Goal: Information Seeking & Learning: Learn about a topic

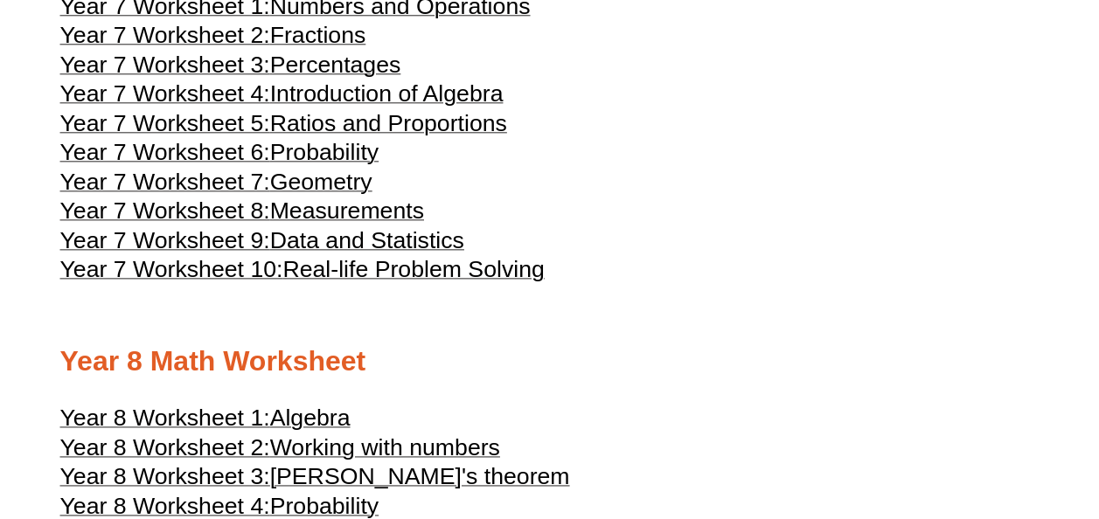
scroll to position [4184, 0]
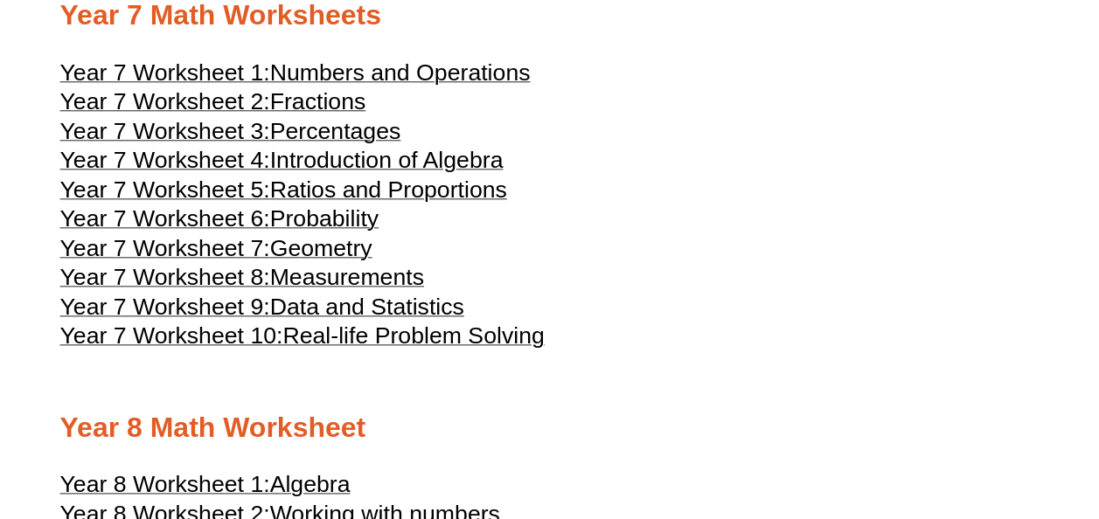
click at [337, 115] on span "Fractions" at bounding box center [318, 101] width 96 height 26
click at [352, 144] on span "Percentages" at bounding box center [335, 131] width 131 height 26
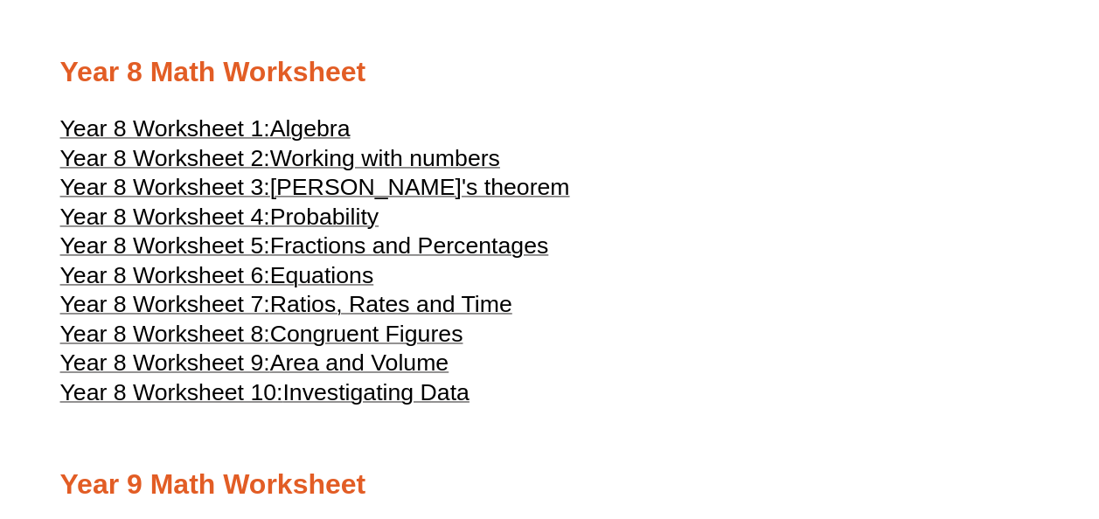
scroll to position [4553, 0]
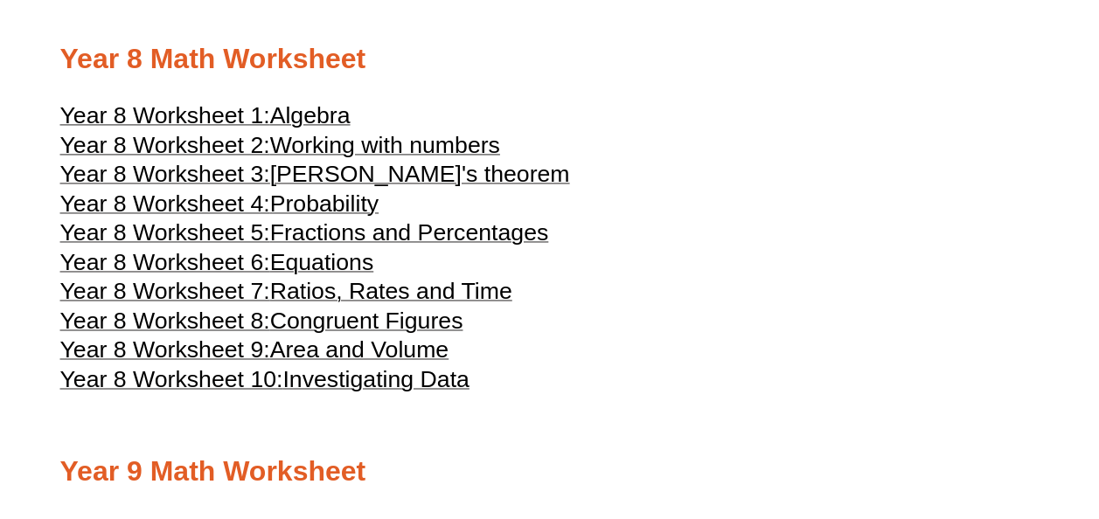
click at [463, 246] on span "Fractions and Percentages" at bounding box center [409, 233] width 279 height 26
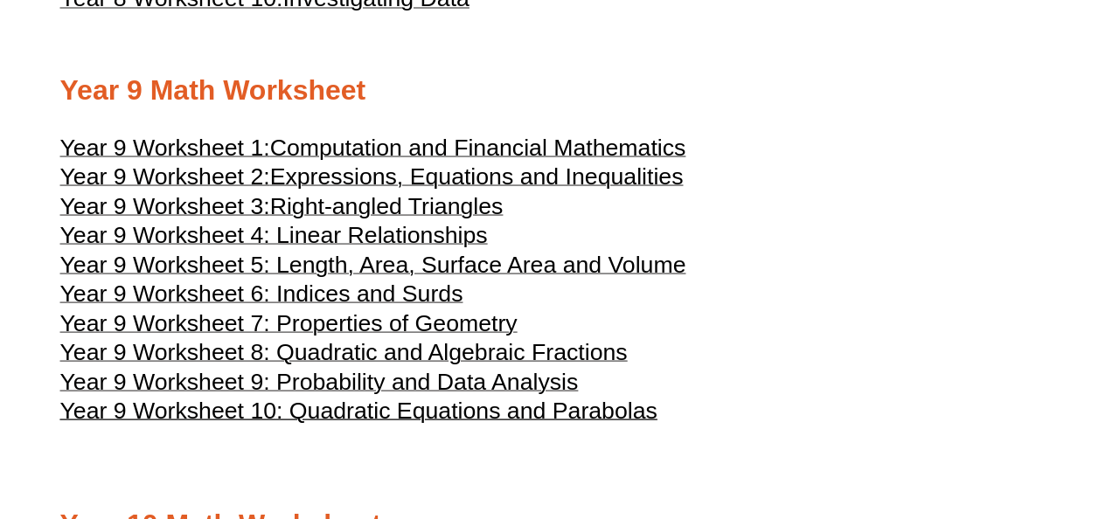
scroll to position [4948, 0]
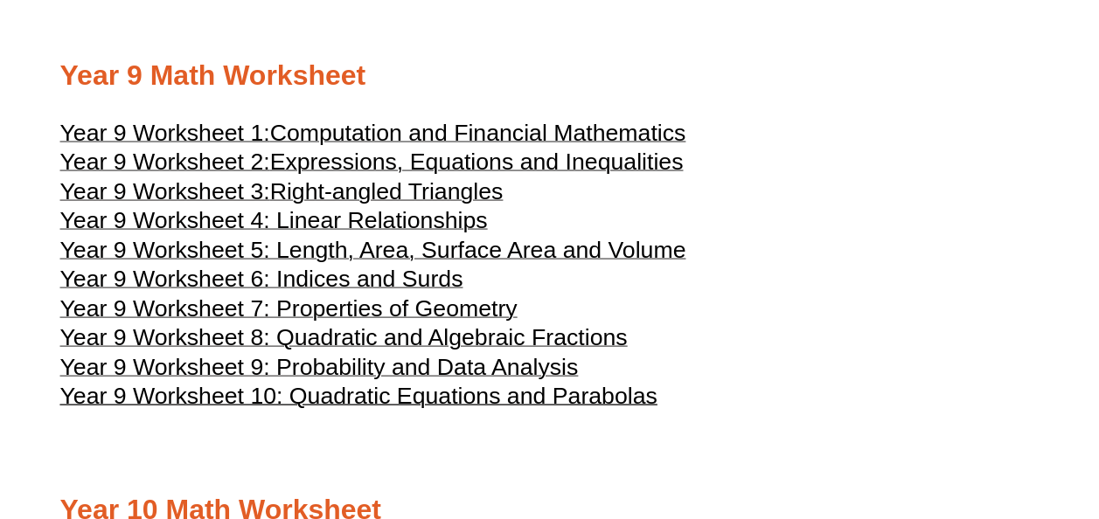
click at [409, 292] on span "Year 9 Worksheet 6: Indices and Surds" at bounding box center [261, 279] width 403 height 26
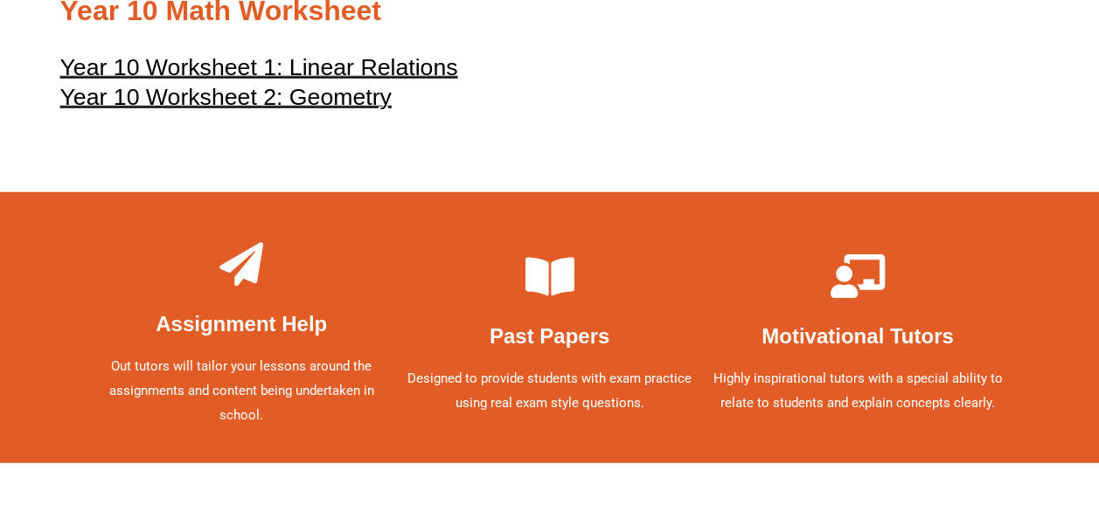
scroll to position [5565, 0]
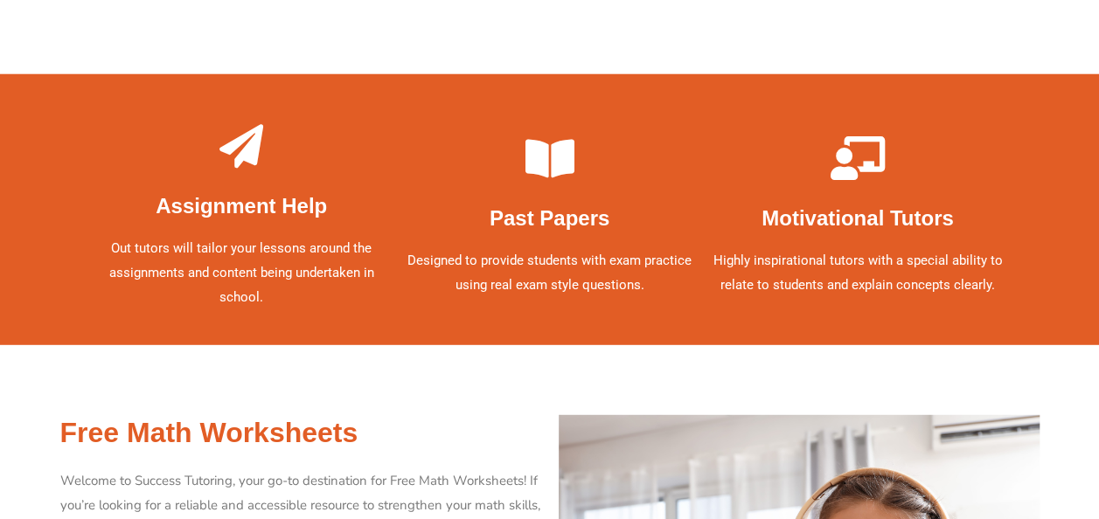
click at [561, 230] on b "Past Papers" at bounding box center [550, 218] width 120 height 24
drag, startPoint x: 533, startPoint y: 312, endPoint x: 526, endPoint y: 226, distance: 86.0
click at [533, 298] on p "Designed to provide students with exam practice using real exam style questions." at bounding box center [549, 273] width 290 height 49
drag, startPoint x: 518, startPoint y: 201, endPoint x: 563, endPoint y: 191, distance: 46.7
click at [533, 189] on div at bounding box center [549, 162] width 290 height 52
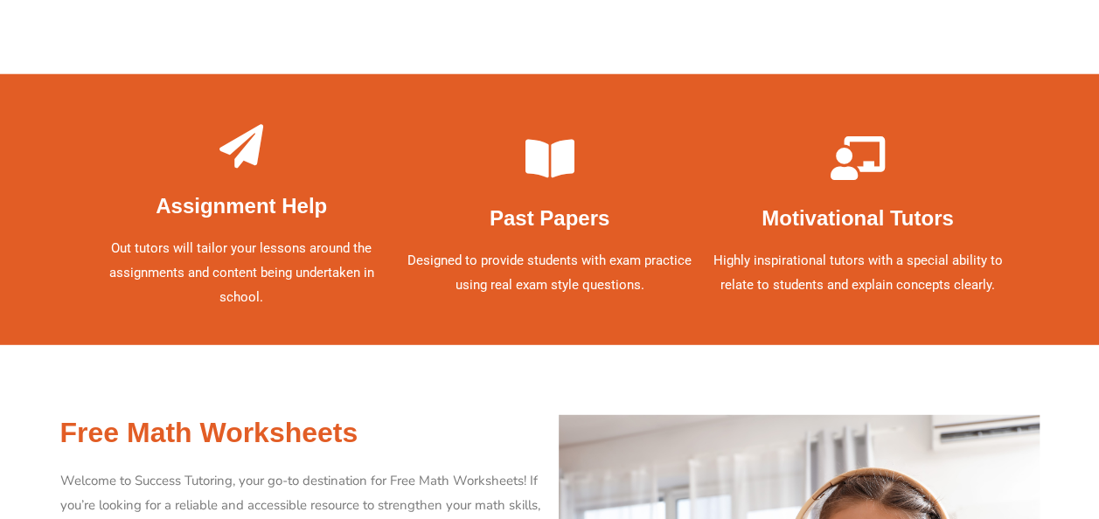
click at [568, 180] on icon at bounding box center [549, 158] width 44 height 44
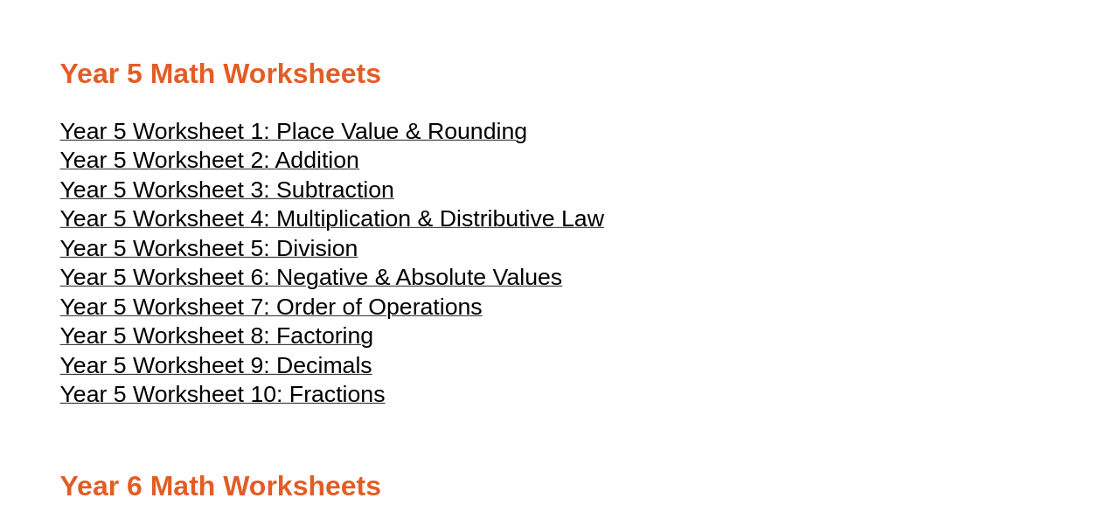
scroll to position [0, 0]
